Goal: Information Seeking & Learning: Learn about a topic

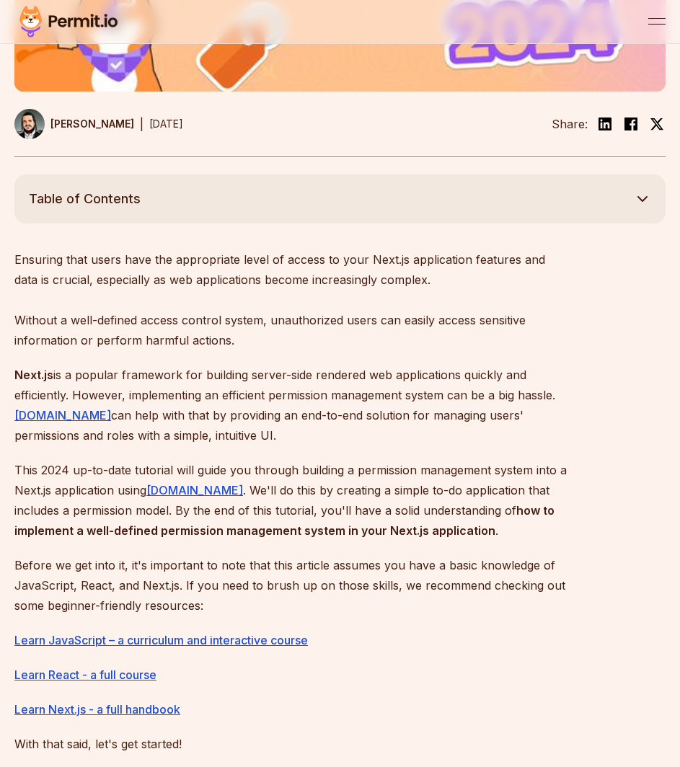
scroll to position [534, 0]
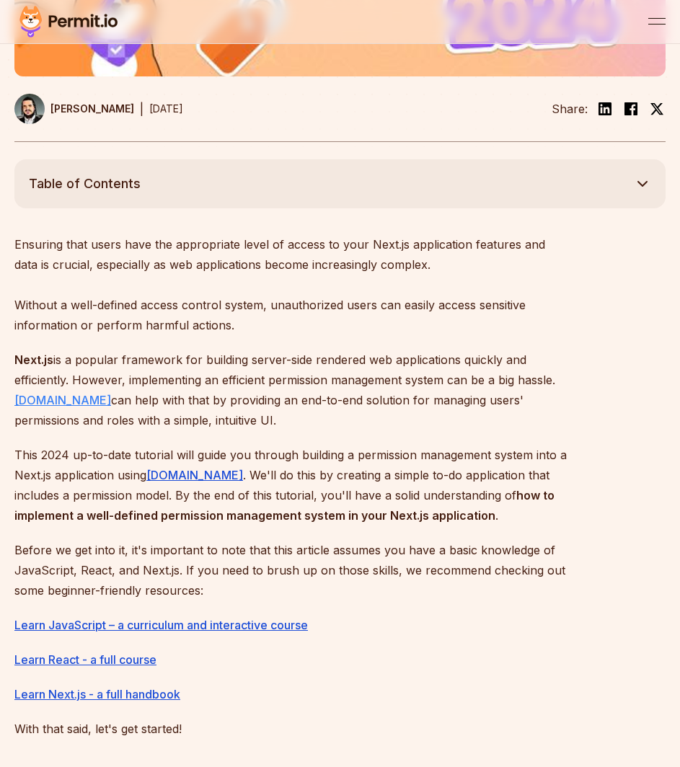
click at [27, 400] on link "[DOMAIN_NAME]" at bounding box center [62, 400] width 97 height 14
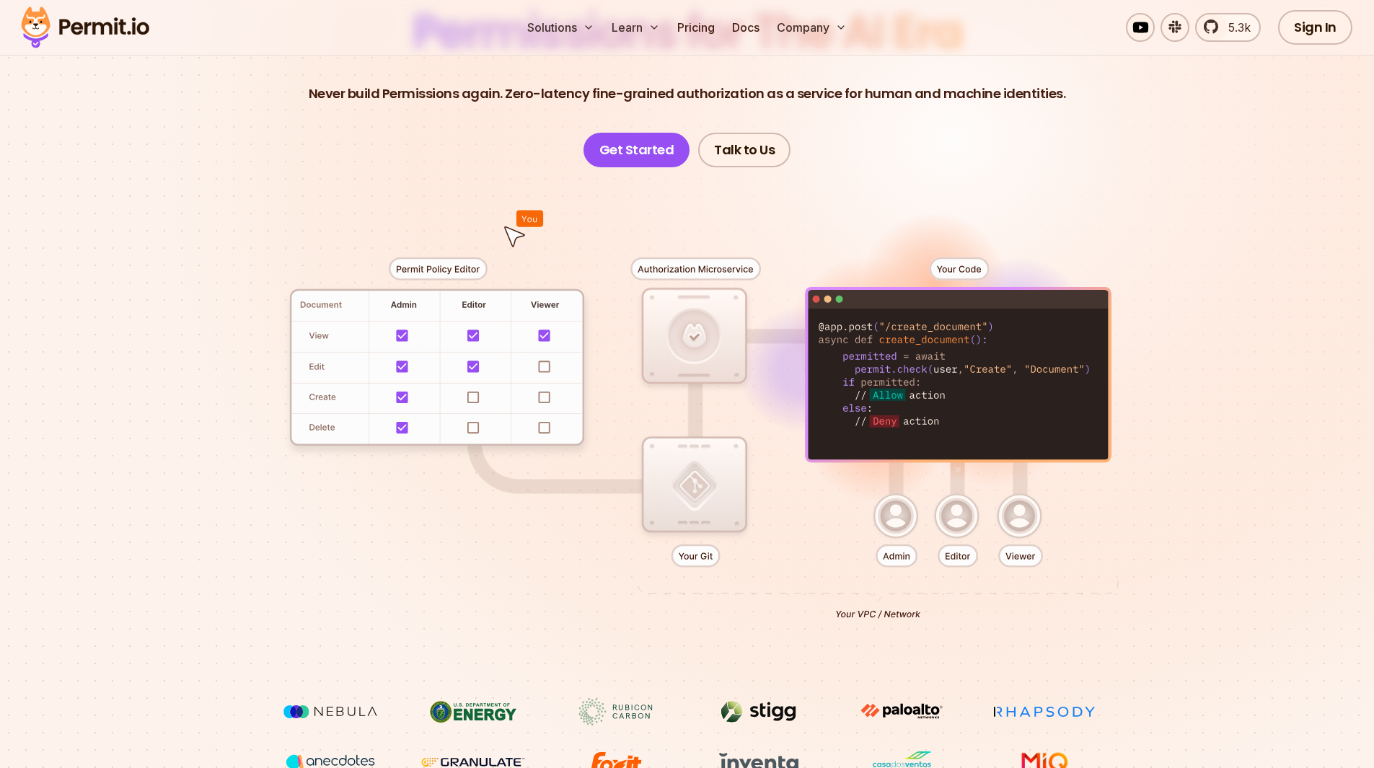
scroll to position [180, 0]
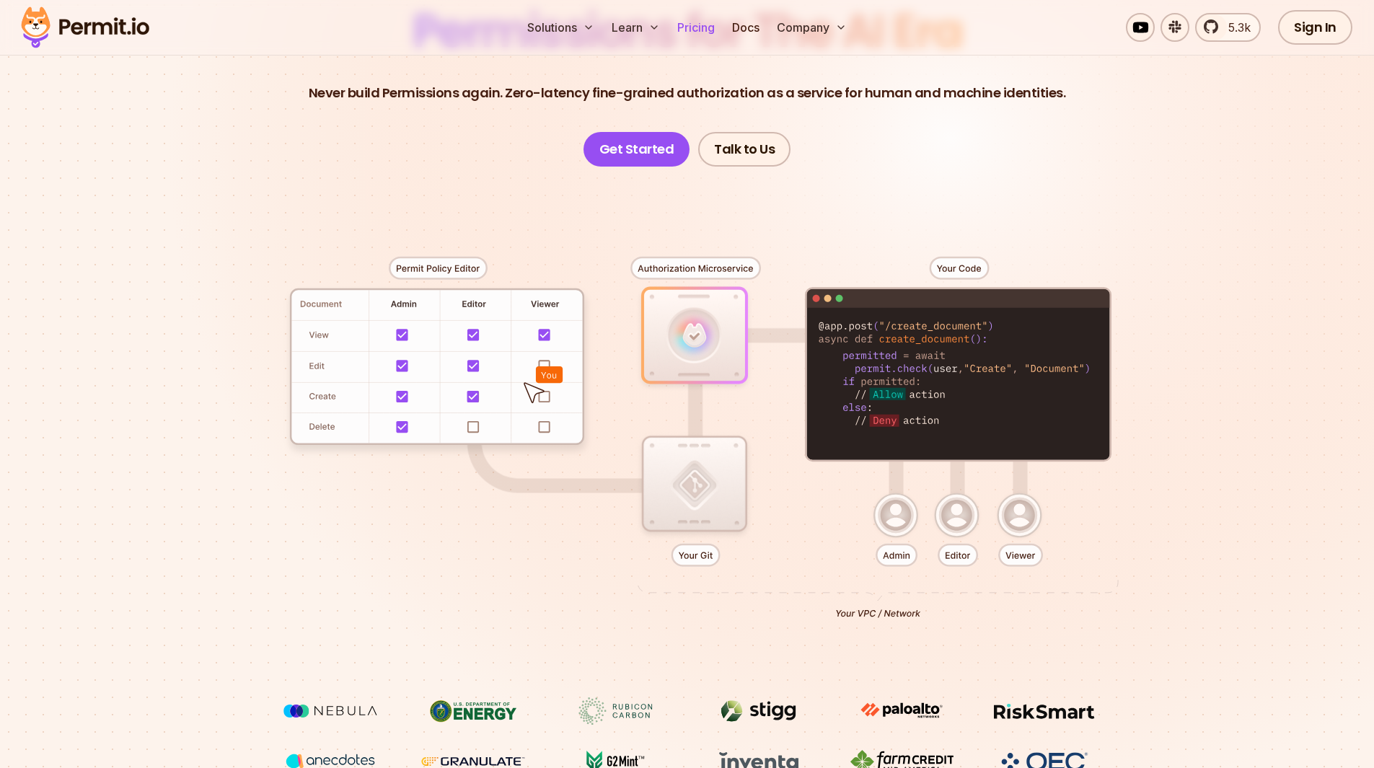
click at [679, 15] on link "Pricing" at bounding box center [696, 27] width 49 height 29
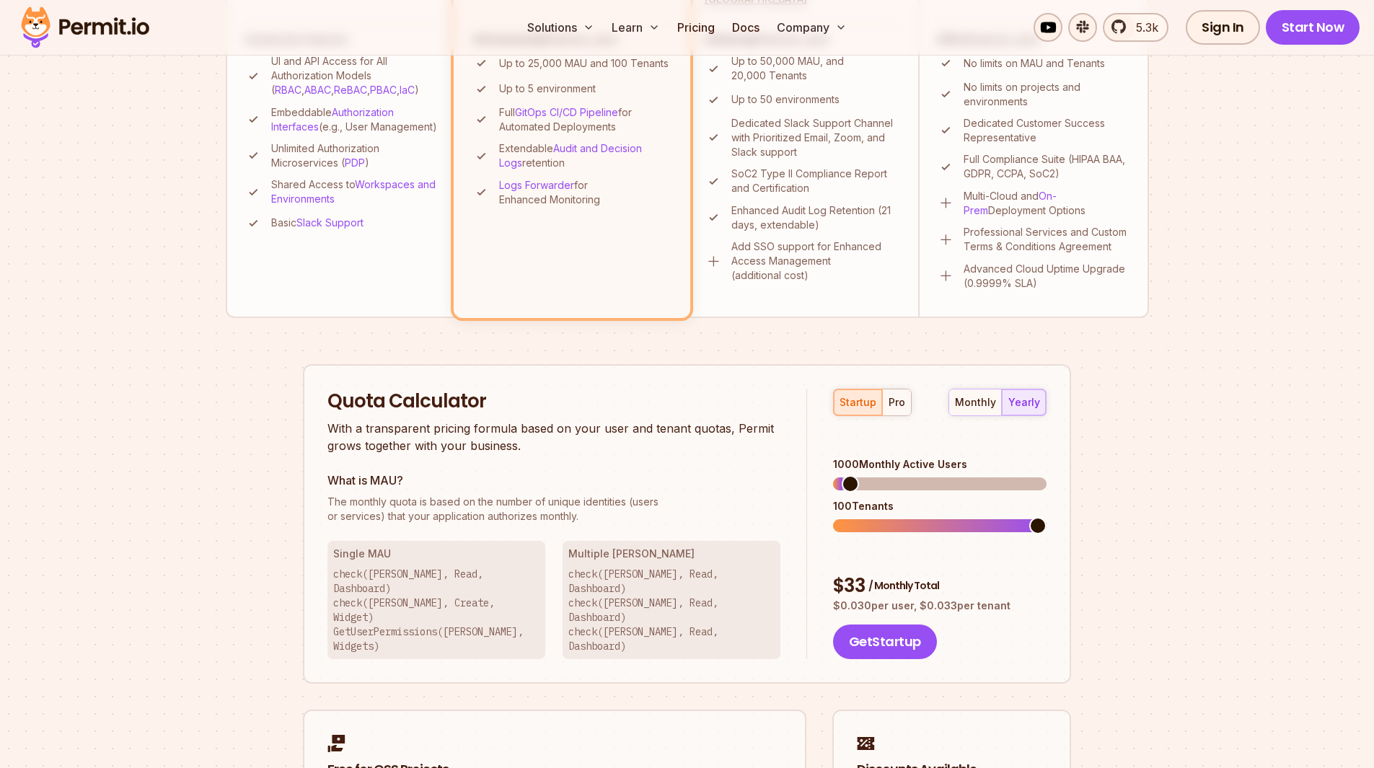
scroll to position [615, 0]
click at [679, 418] on div "startup pro monthly yearly 1000 Monthly Active Users 100 Tenants $ 33 / Monthly…" at bounding box center [926, 522] width 239 height 271
click at [679, 405] on div "pro" at bounding box center [897, 401] width 17 height 14
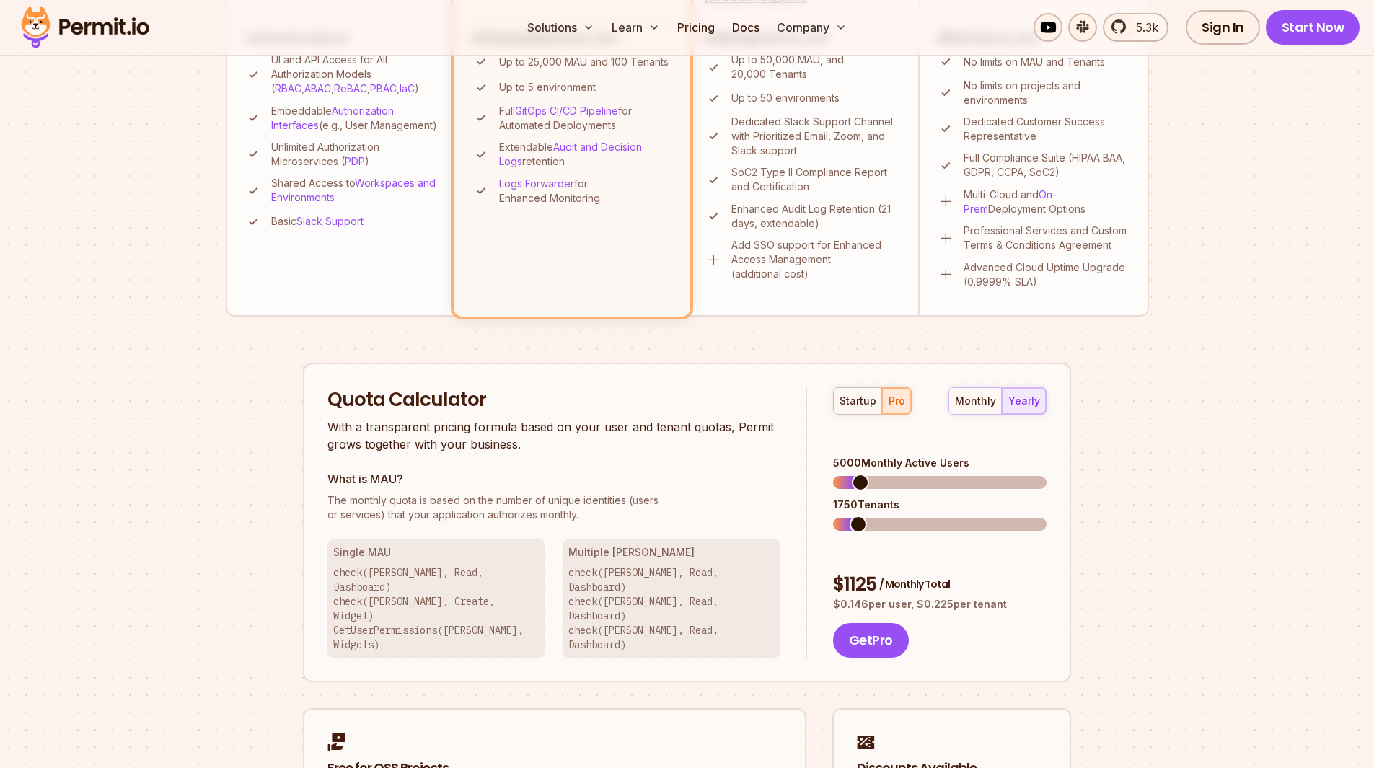
click at [679, 404] on div "monthly yearly" at bounding box center [998, 400] width 98 height 27
click at [679, 474] on span at bounding box center [841, 482] width 17 height 17
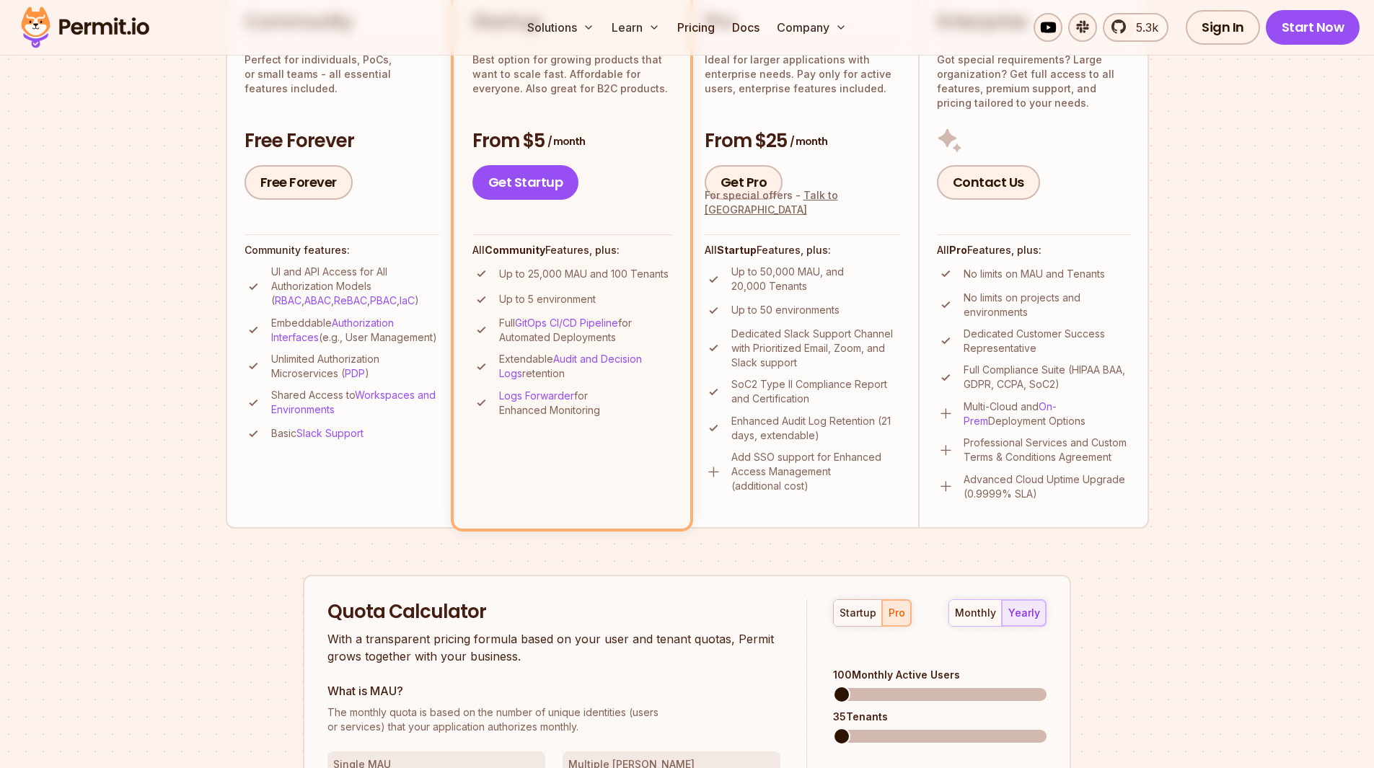
scroll to position [295, 0]
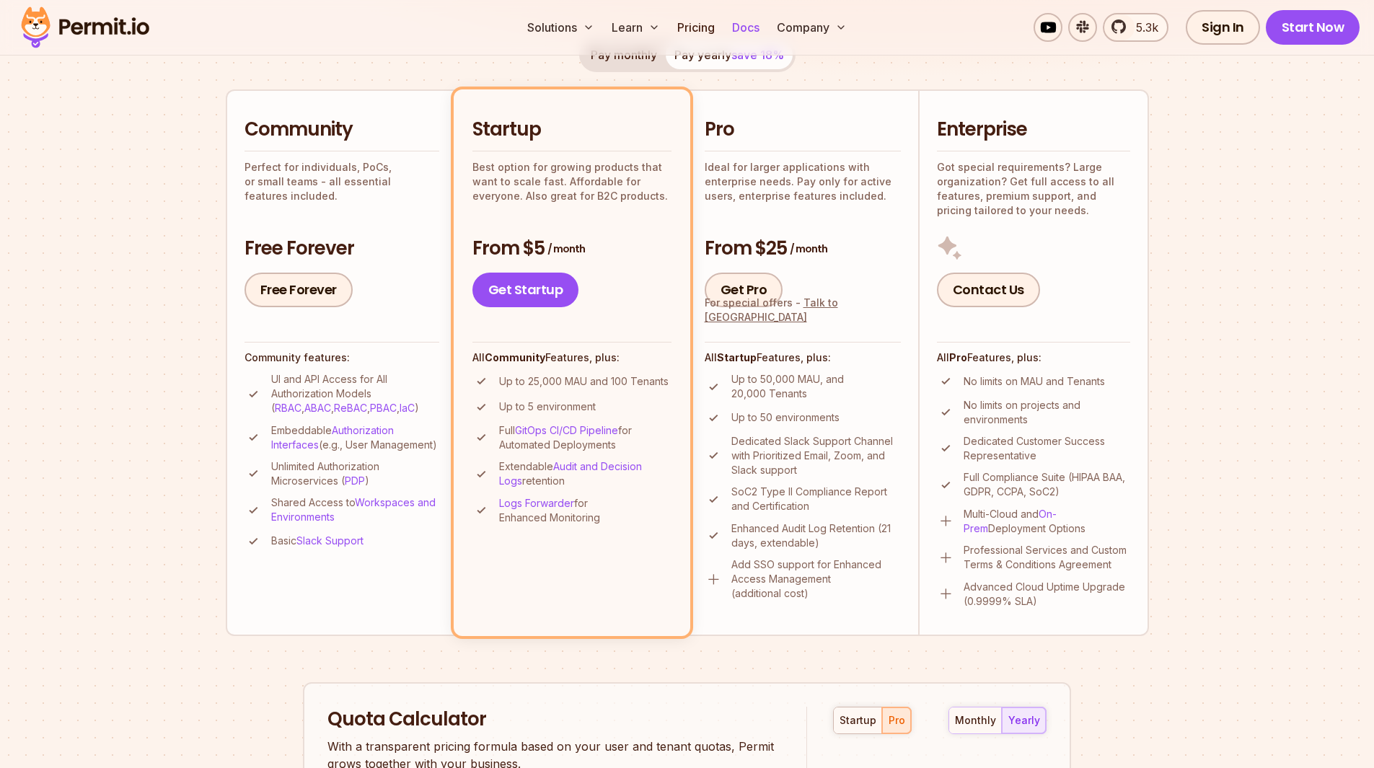
click at [679, 22] on link "Docs" at bounding box center [745, 27] width 39 height 29
